Goal: Communication & Community: Share content

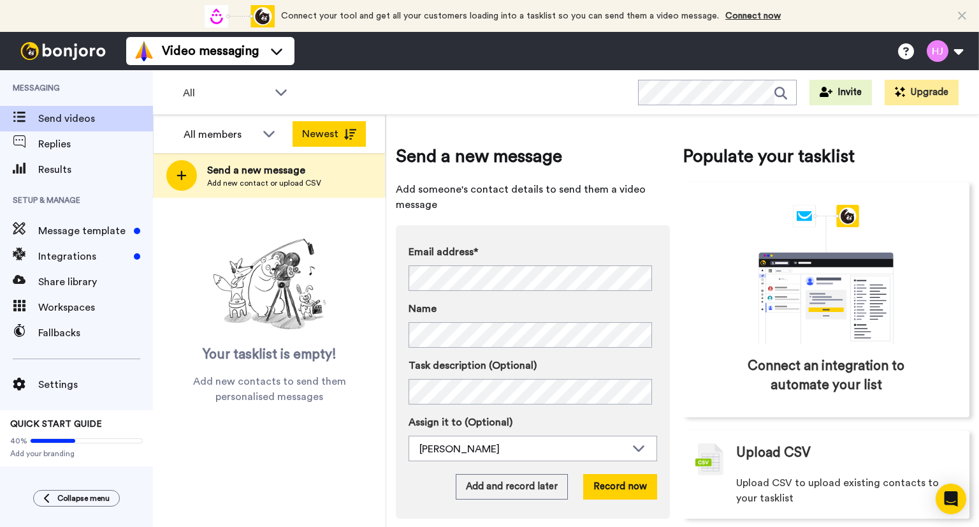
scroll to position [15, 0]
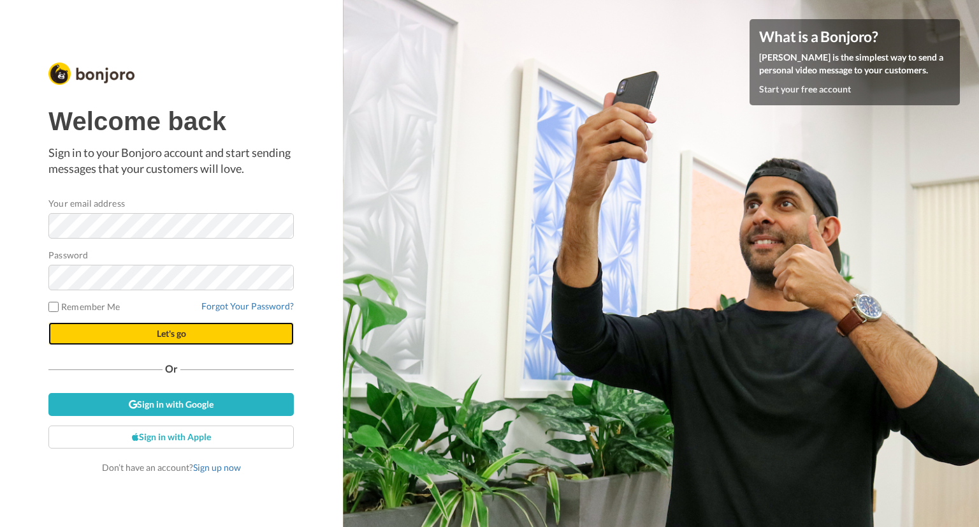
click at [168, 333] on span "Let's go" at bounding box center [171, 333] width 29 height 11
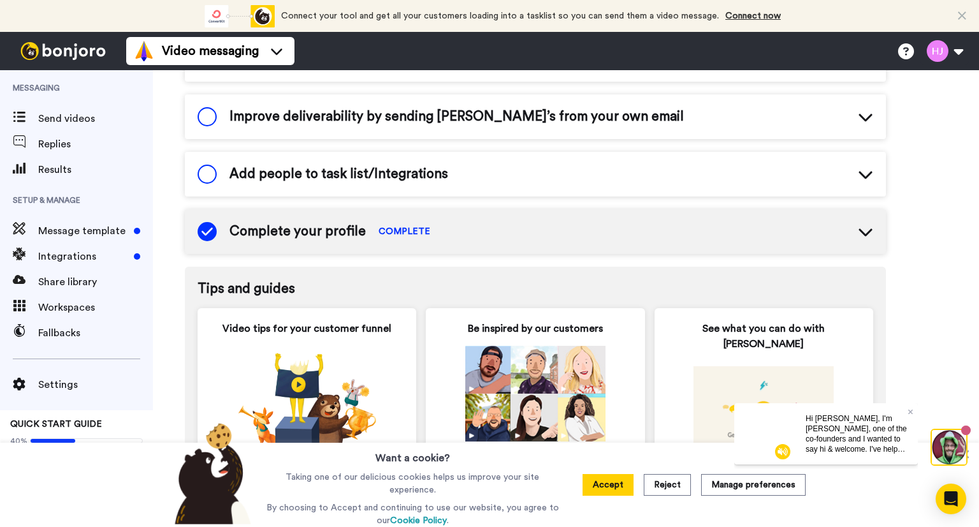
scroll to position [534, 0]
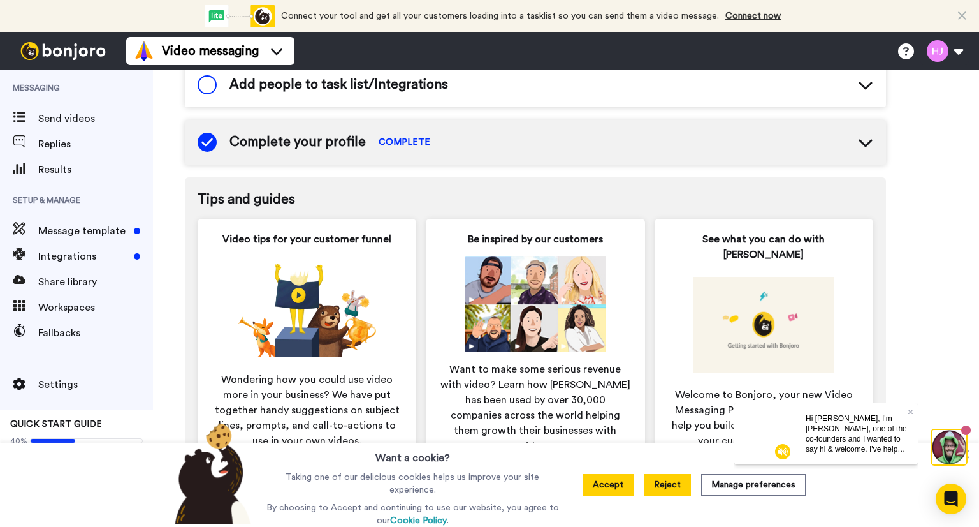
click at [662, 488] on button "Reject" at bounding box center [667, 485] width 47 height 22
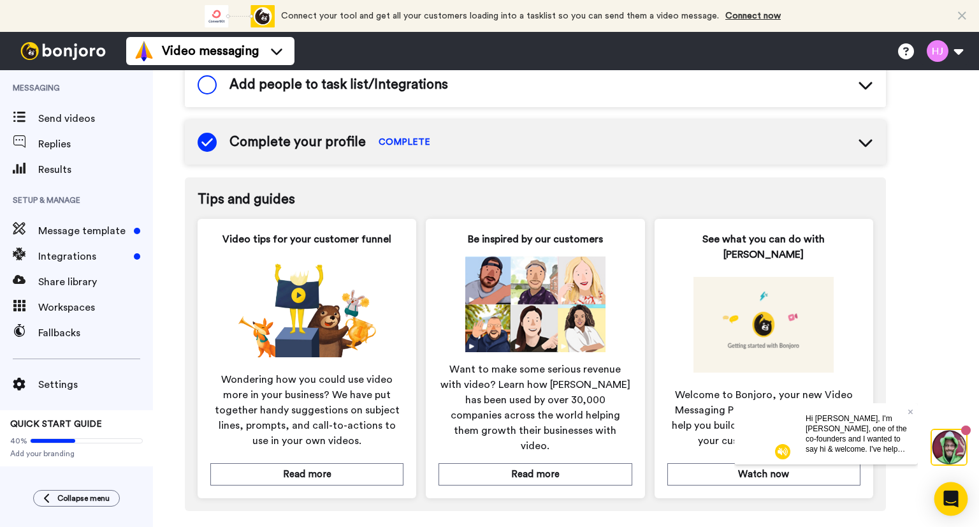
click at [949, 498] on icon "Open Intercom Messenger" at bounding box center [950, 498] width 15 height 17
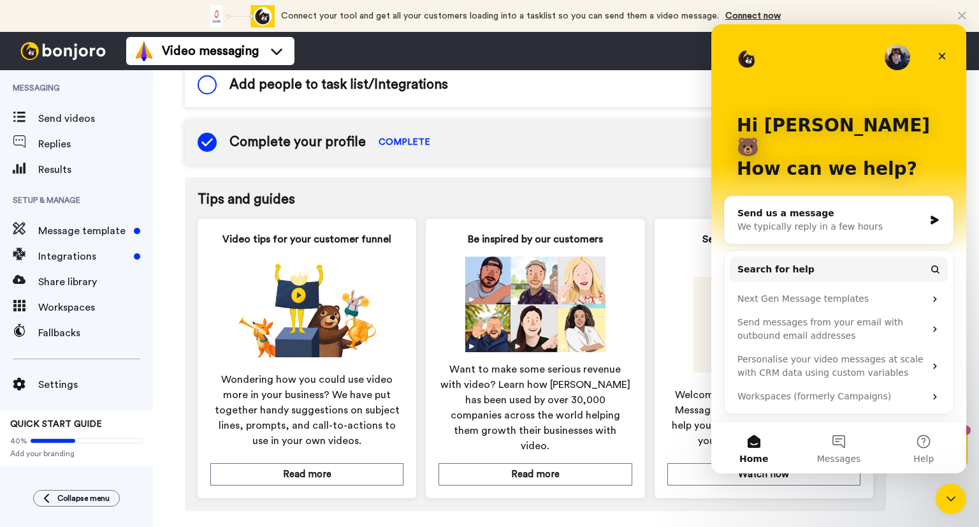
scroll to position [0, 0]
click at [764, 220] on div "We typically reply in a few hours" at bounding box center [831, 226] width 187 height 13
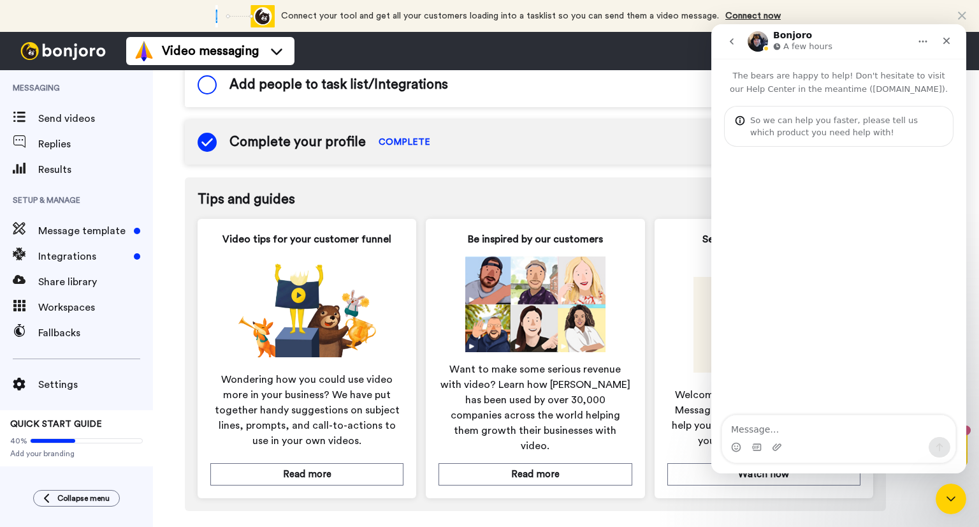
click at [766, 430] on textarea "Message…" at bounding box center [838, 426] width 233 height 22
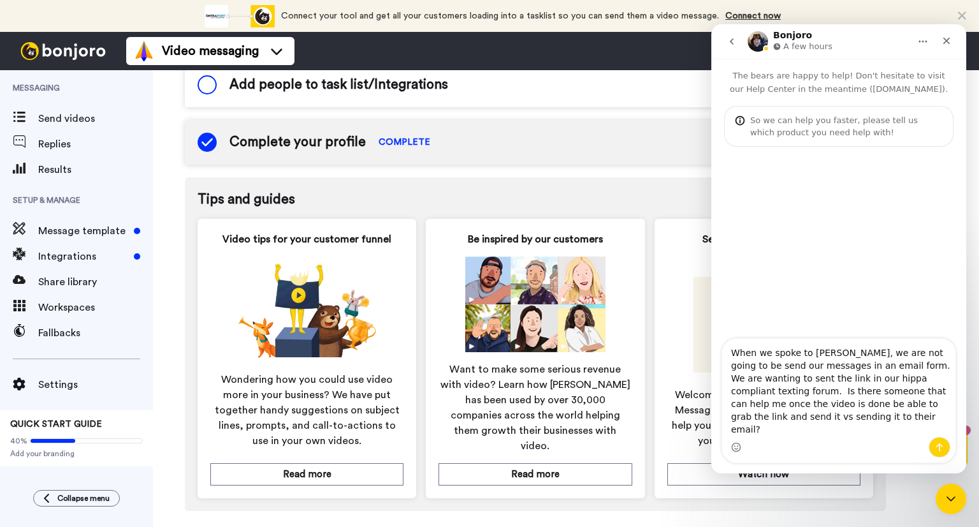
click at [933, 377] on textarea "When we spoke to Oli, we are not going to be send our messages in an email form…" at bounding box center [838, 387] width 233 height 98
type textarea "When we spoke to Oli, we are not going to be send our messages in an email form…"
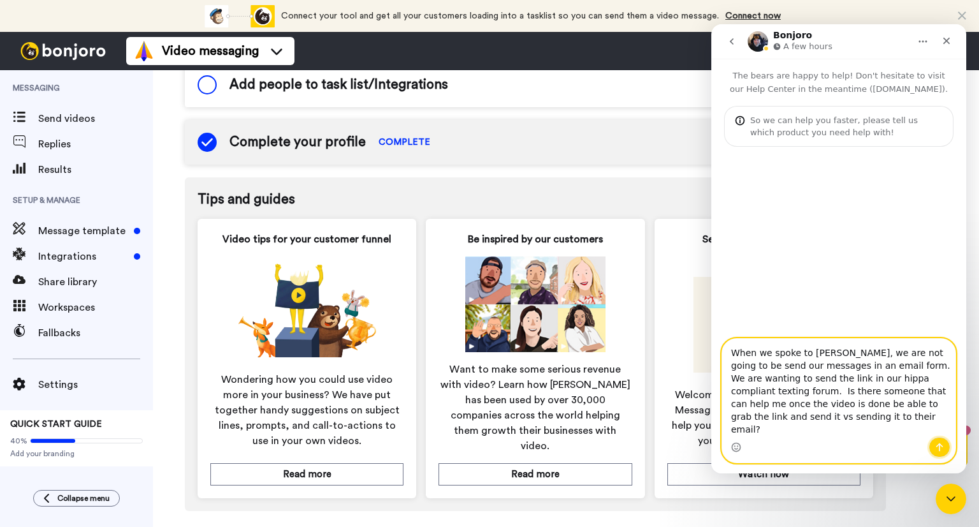
click at [936, 448] on icon "Send a message…" at bounding box center [940, 447] width 10 height 10
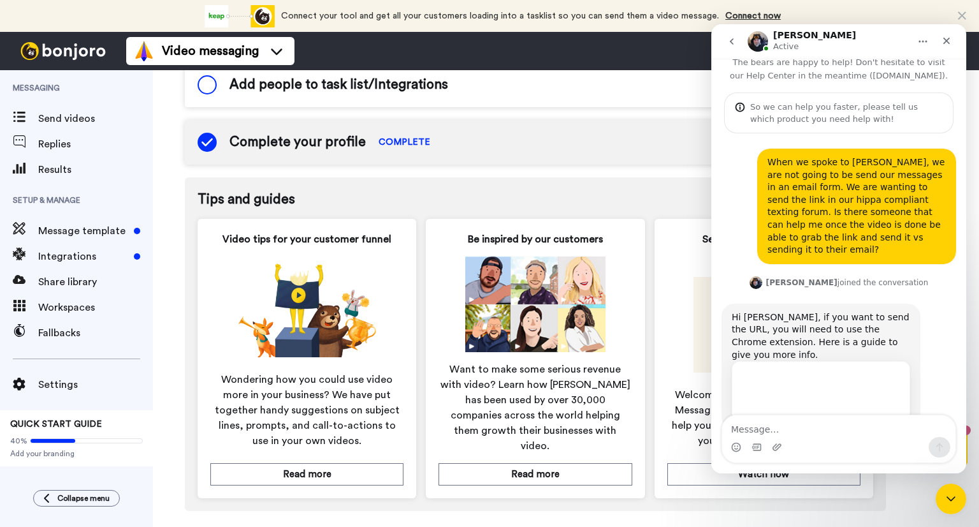
scroll to position [29, 0]
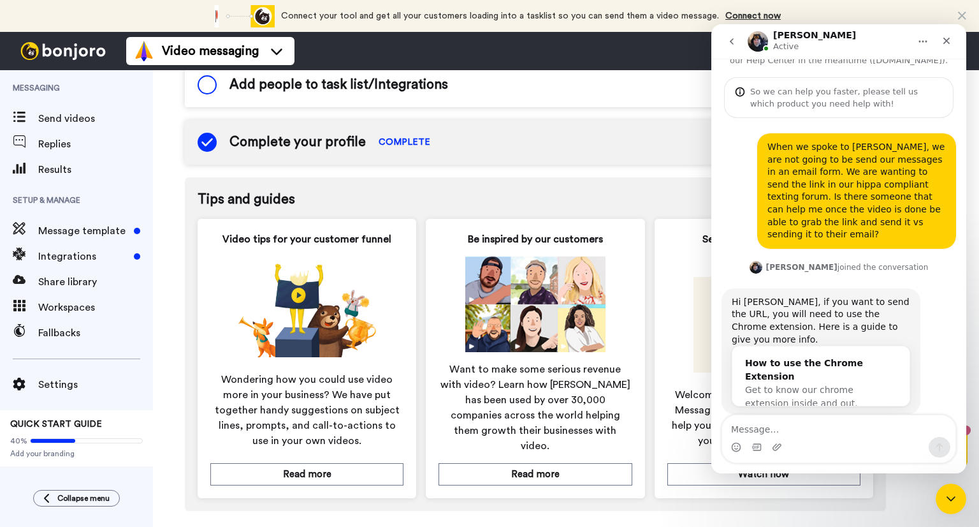
click at [785, 356] on div "How to use the Chrome Extension" at bounding box center [821, 369] width 152 height 27
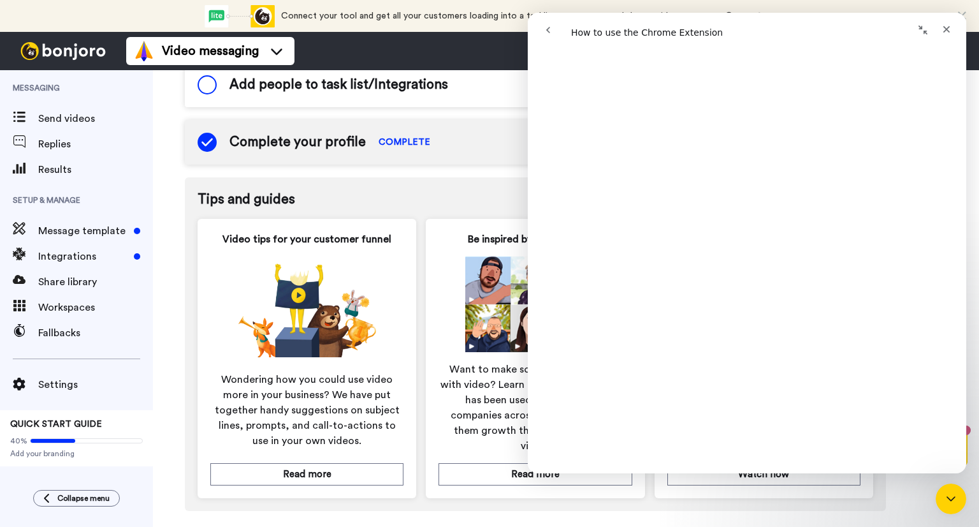
scroll to position [0, 0]
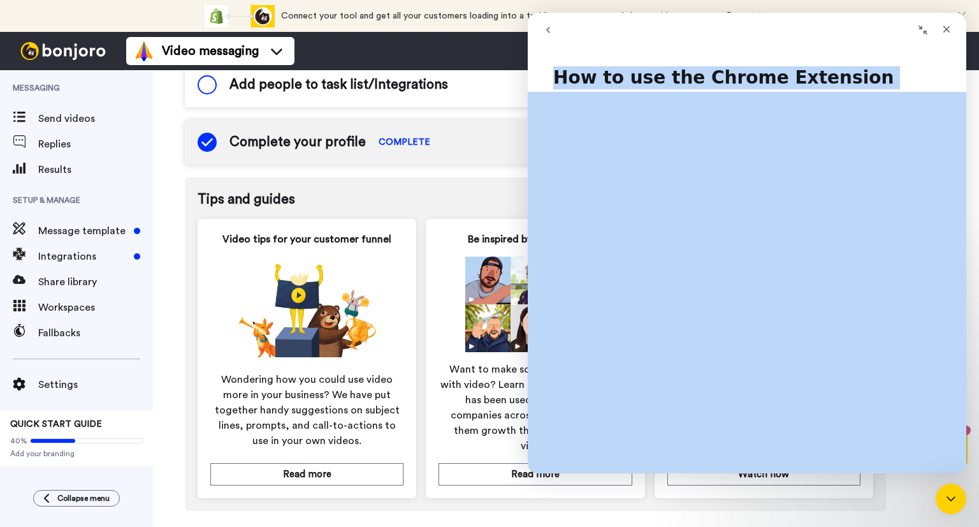
drag, startPoint x: 553, startPoint y: 80, endPoint x: 829, endPoint y: 295, distance: 349.3
click at [829, 295] on div "How to use the Chrome Extension Did this answer your question? 😞 😐 😃 Open in he…" at bounding box center [747, 263] width 439 height 419
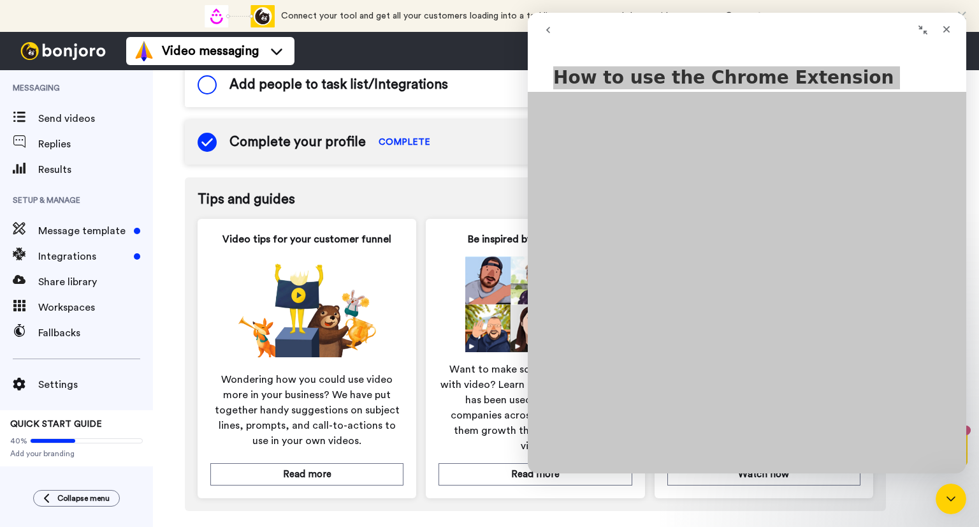
click at [490, 87] on div "Add people to task list/Integrations" at bounding box center [535, 84] width 701 height 45
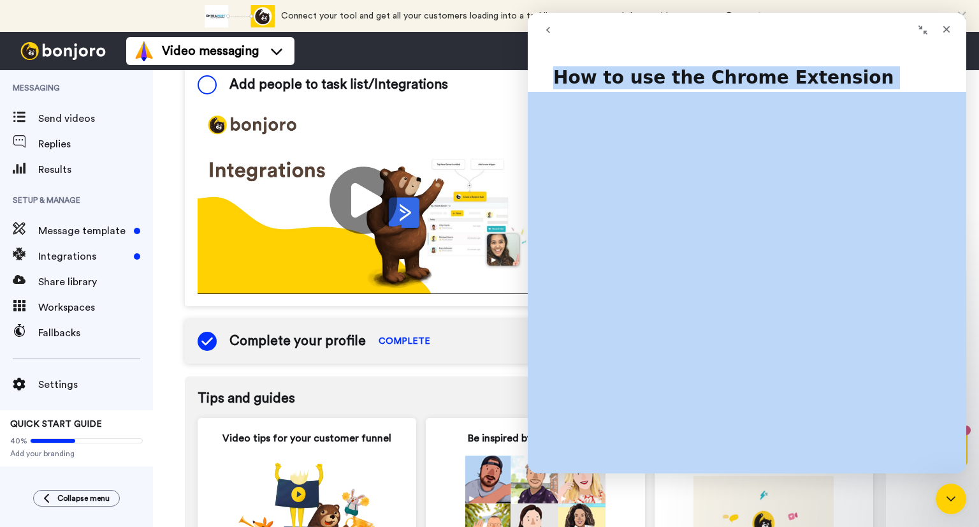
click at [556, 75] on h1 "How to use the Chrome Extension" at bounding box center [747, 73] width 439 height 38
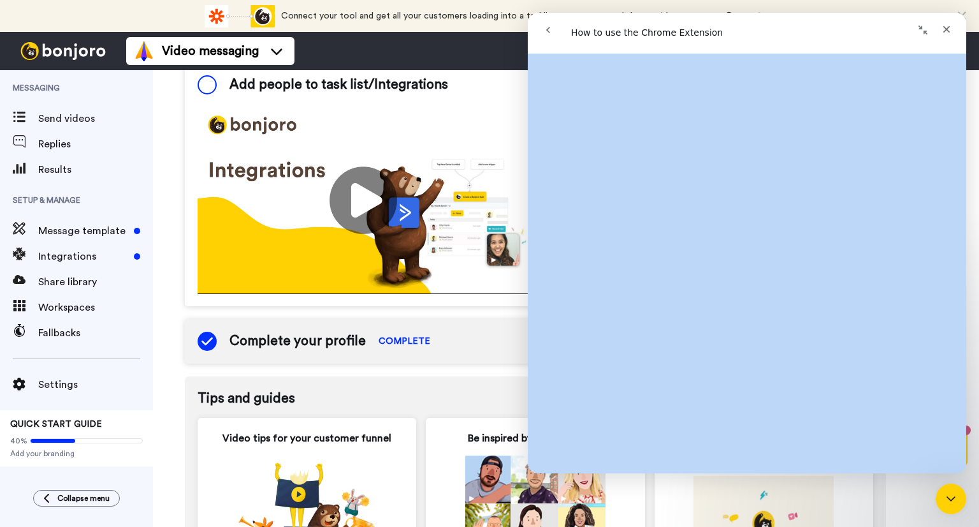
drag, startPoint x: 551, startPoint y: 79, endPoint x: 803, endPoint y: 288, distance: 327.4
click at [803, 288] on div "How to use the Chrome Extension Did this answer your question? 😞 😐 😃 Open in he…" at bounding box center [747, 263] width 439 height 419
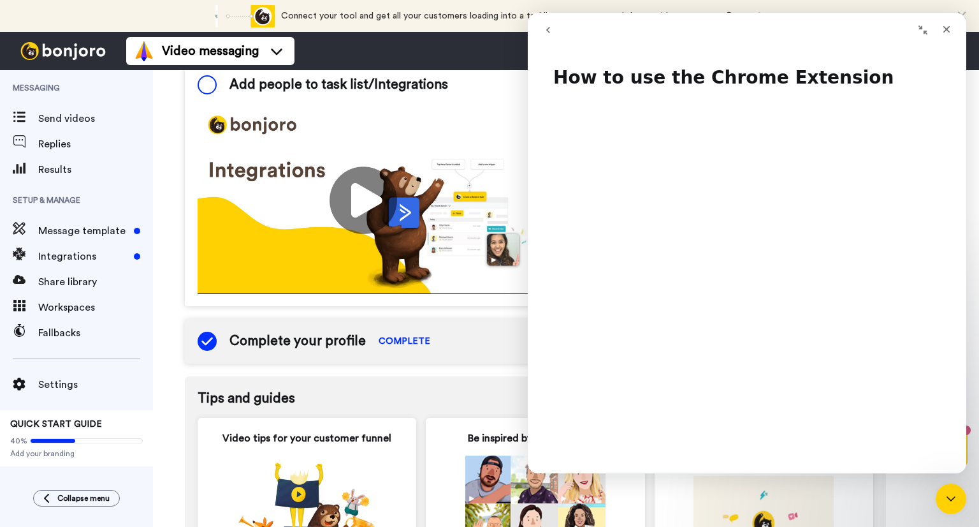
click at [714, 44] on nav "Intercom messenger" at bounding box center [747, 30] width 439 height 34
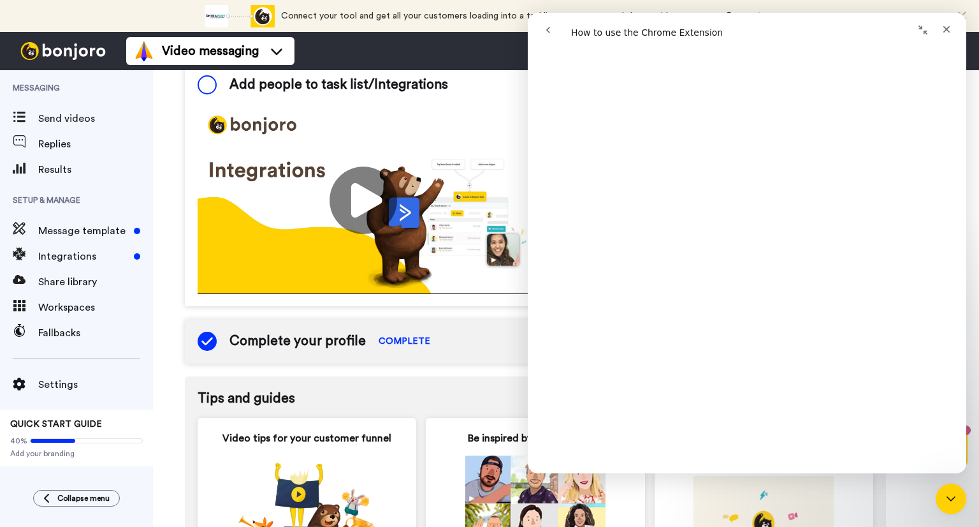
scroll to position [510, 0]
click at [944, 25] on icon "Close" at bounding box center [947, 29] width 10 height 10
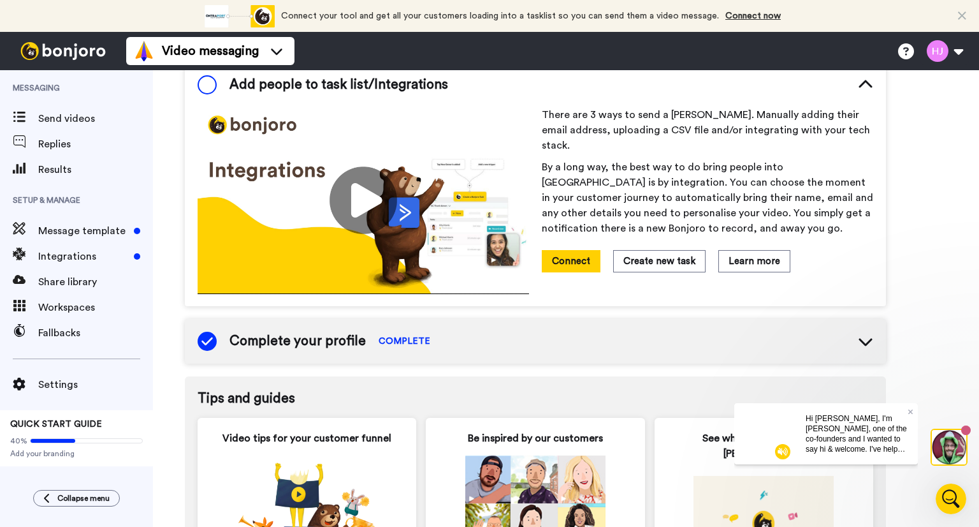
scroll to position [0, 0]
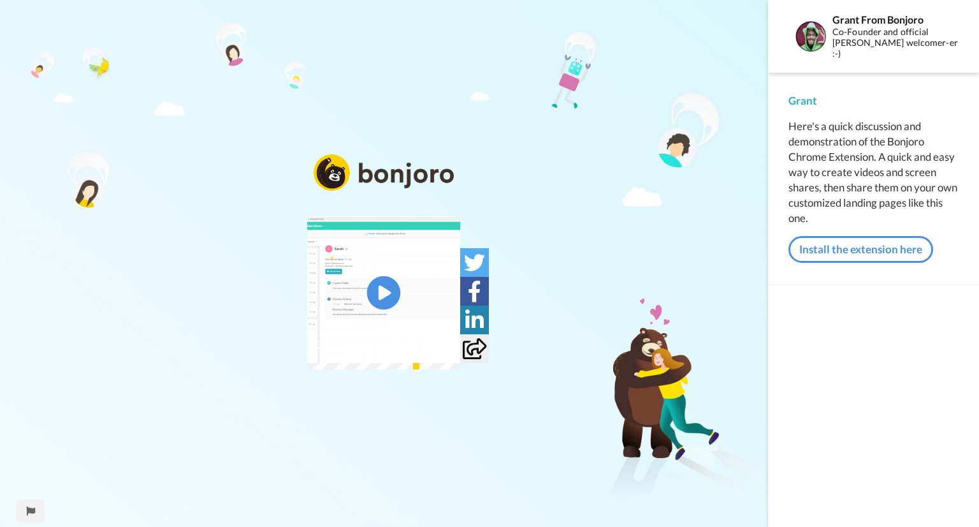
click at [391, 289] on icon at bounding box center [384, 293] width 34 height 34
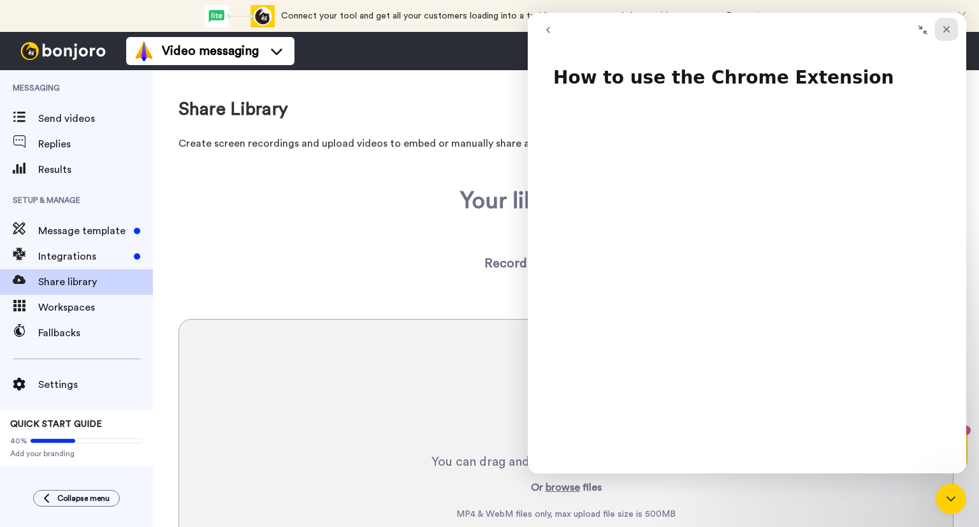
click at [946, 29] on icon "Close" at bounding box center [946, 29] width 7 height 7
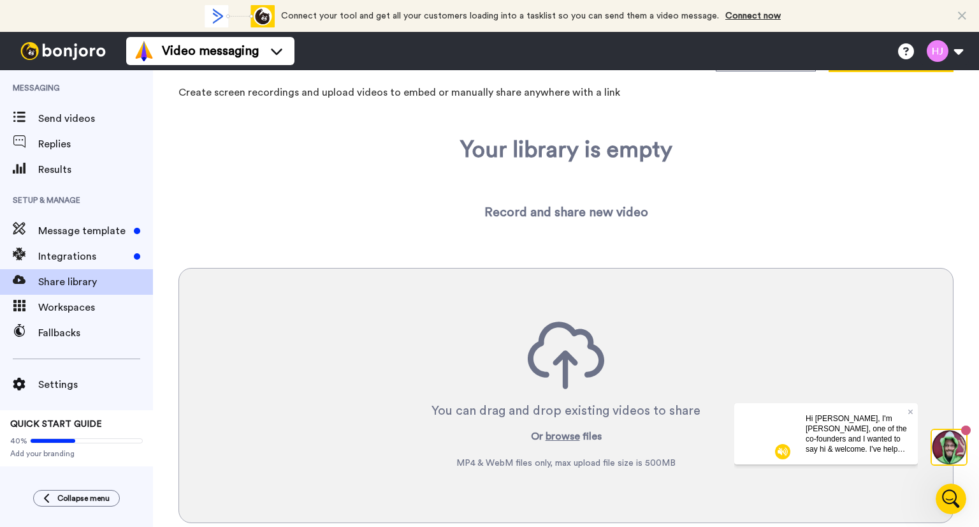
scroll to position [108, 0]
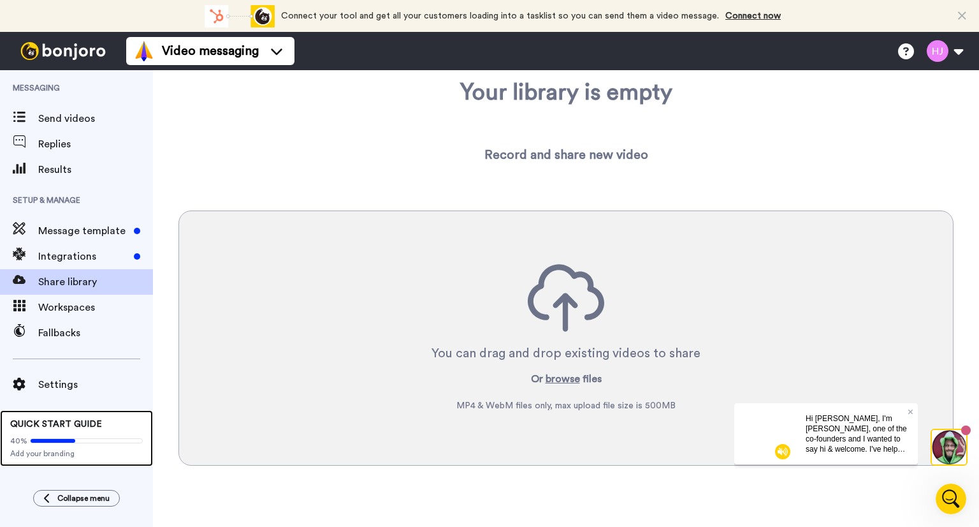
click at [80, 440] on span at bounding box center [86, 440] width 113 height 5
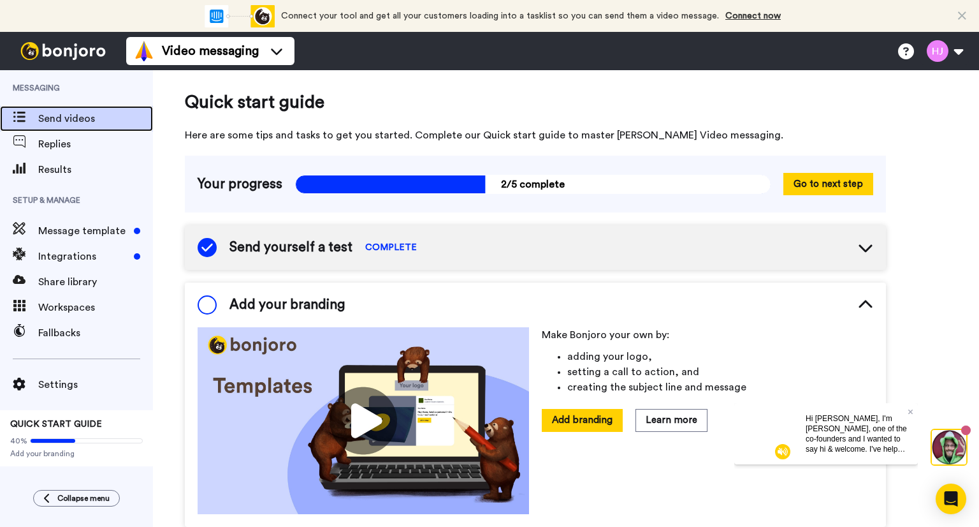
click at [52, 117] on span "Send videos" at bounding box center [95, 118] width 115 height 15
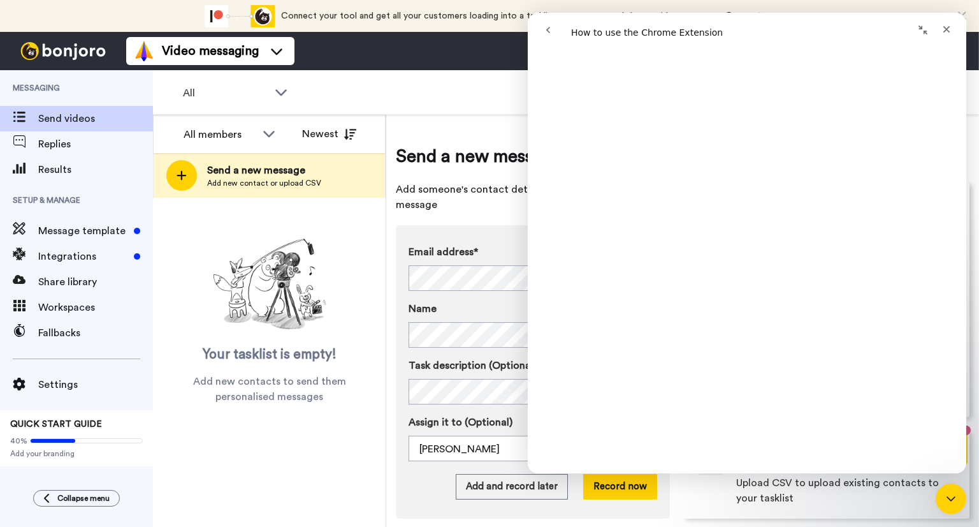
scroll to position [382, 0]
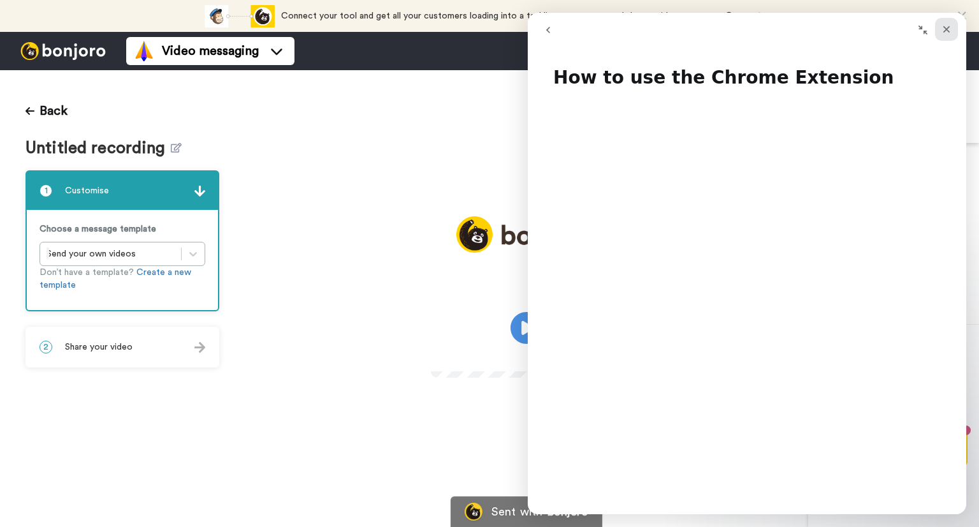
click at [951, 24] on icon "Close" at bounding box center [947, 29] width 10 height 10
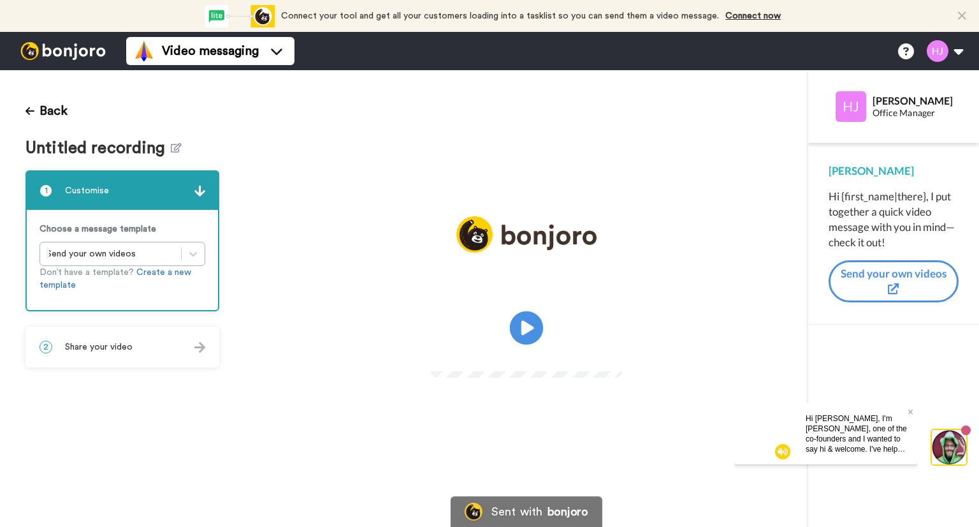
click at [527, 326] on icon "Play/Pause" at bounding box center [527, 328] width 34 height 61
drag, startPoint x: 641, startPoint y: 240, endPoint x: 30, endPoint y: 108, distance: 624.8
click at [30, 108] on icon at bounding box center [29, 111] width 9 height 10
drag, startPoint x: 564, startPoint y: 281, endPoint x: 199, endPoint y: 251, distance: 365.9
click at [199, 251] on icon at bounding box center [193, 253] width 13 height 13
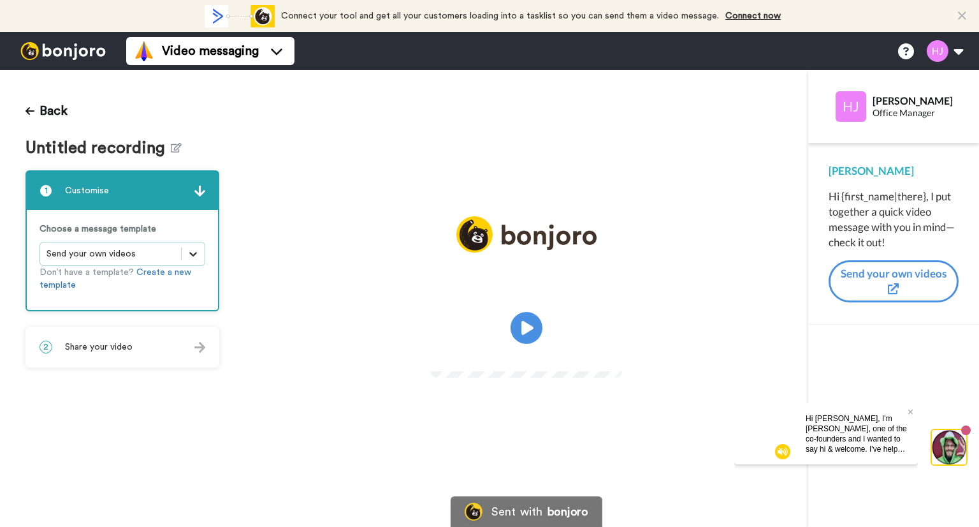
click at [199, 251] on icon at bounding box center [193, 253] width 13 height 13
click at [34, 108] on button "Back" at bounding box center [46, 111] width 42 height 31
click at [521, 327] on icon "Play/Pause" at bounding box center [527, 328] width 34 height 61
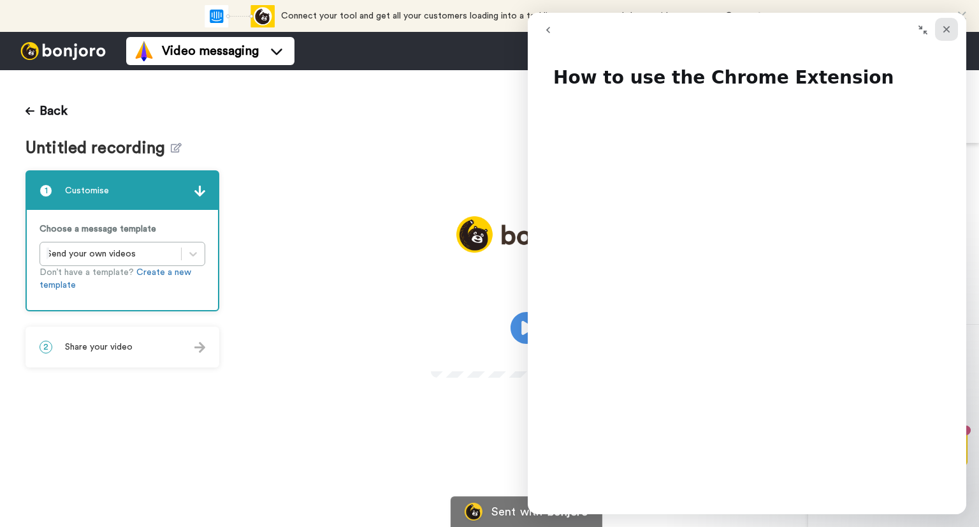
click at [949, 24] on icon "Close" at bounding box center [947, 29] width 10 height 10
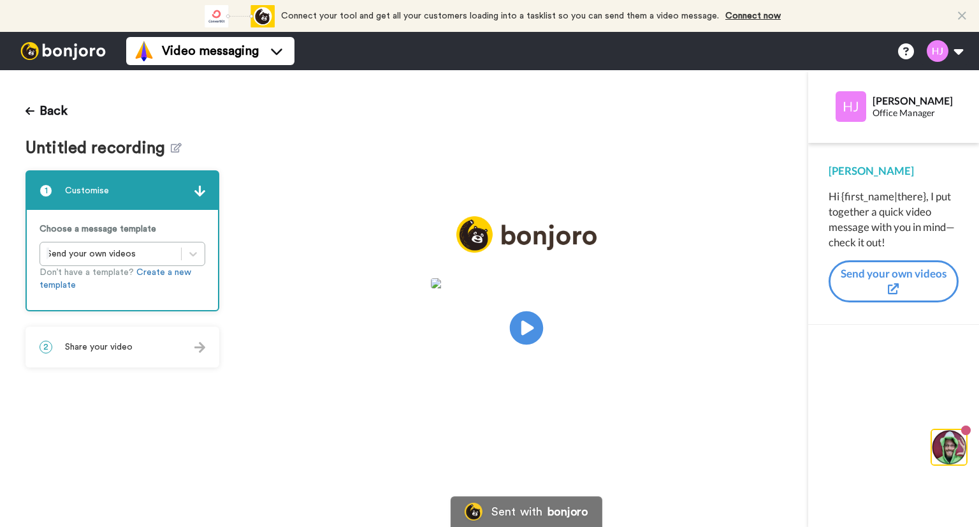
click at [530, 318] on icon at bounding box center [527, 328] width 34 height 34
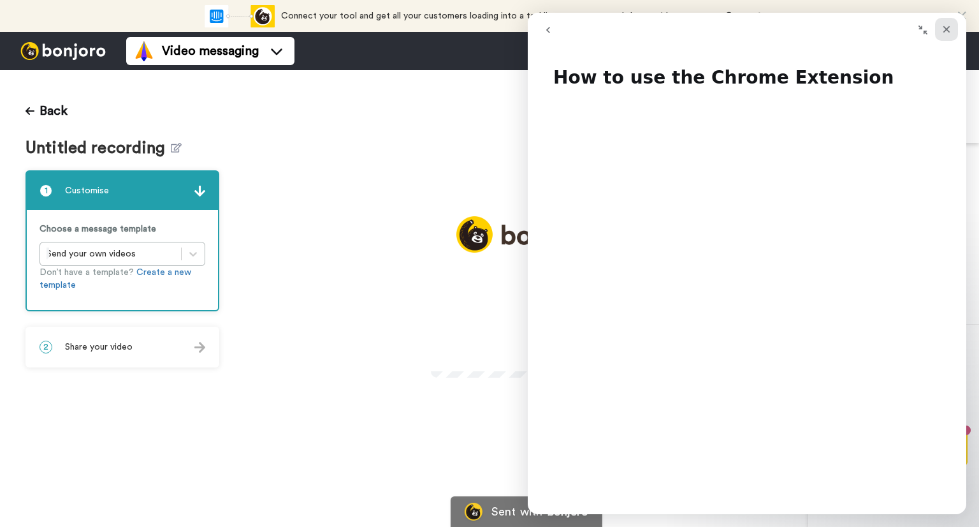
click at [949, 31] on icon "Close" at bounding box center [946, 29] width 7 height 7
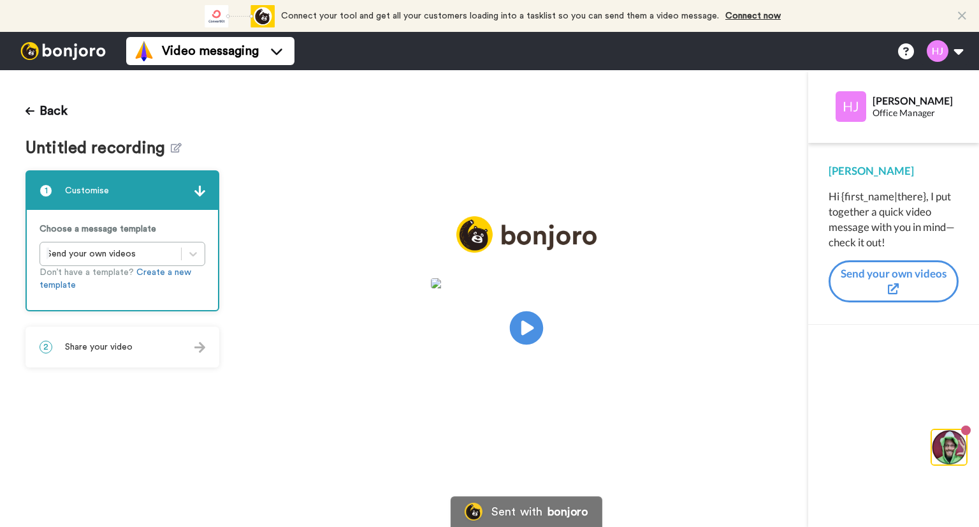
click at [520, 320] on icon at bounding box center [527, 328] width 34 height 34
click at [533, 320] on icon at bounding box center [527, 328] width 34 height 34
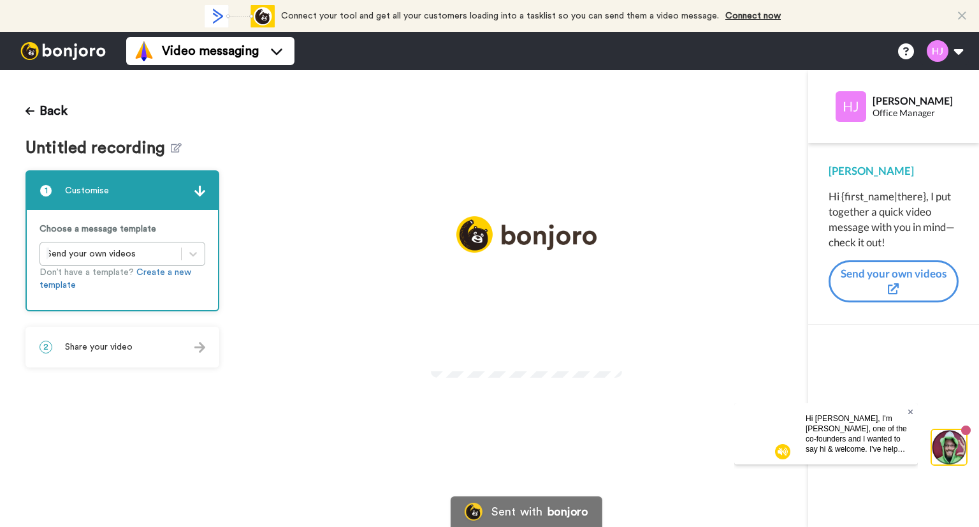
click at [910, 411] on icon at bounding box center [910, 411] width 5 height 5
click at [191, 249] on icon at bounding box center [193, 253] width 13 height 13
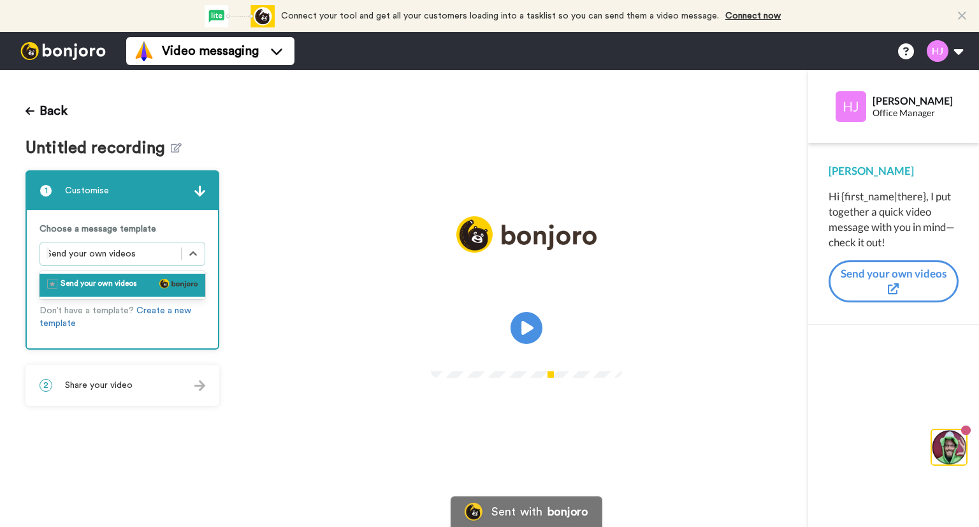
click at [198, 386] on div "2 Share your video" at bounding box center [122, 385] width 191 height 38
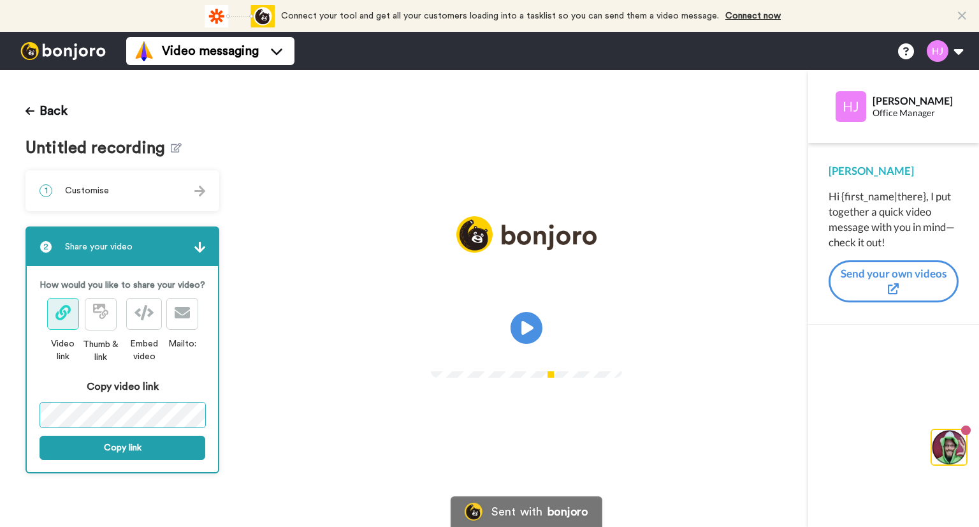
scroll to position [0, 156]
click at [223, 411] on div "Back Untitled recording 1 Customise Choose a message template Send your own vid…" at bounding box center [122, 298] width 245 height 456
click at [159, 443] on button "Copy link" at bounding box center [123, 447] width 166 height 24
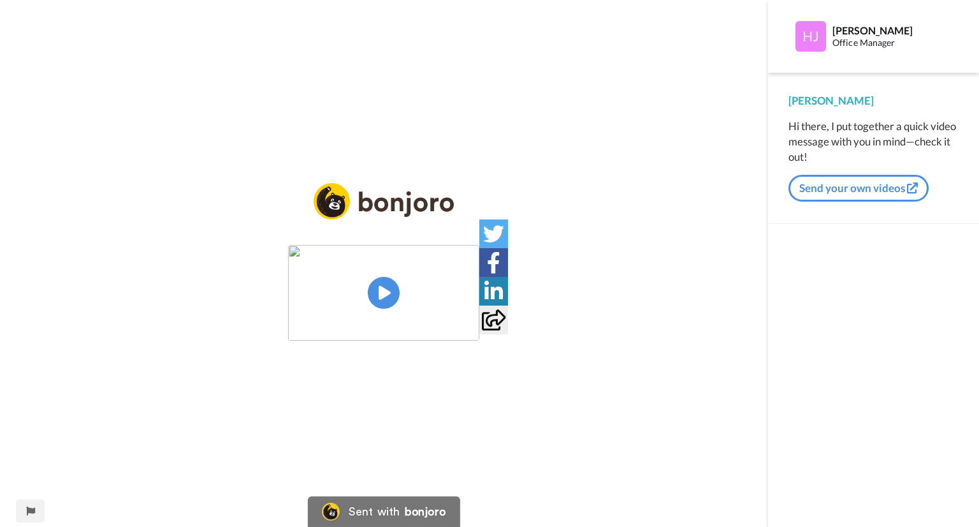
click at [385, 291] on img at bounding box center [383, 293] width 191 height 96
